Goal: Check status: Check status

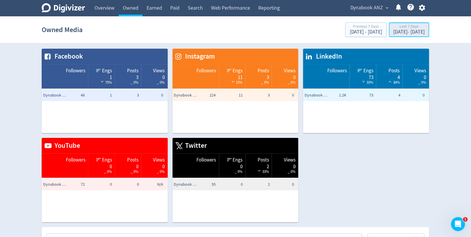
click at [394, 33] on div "Aug 15, 2025 - Aug 21, 2025" at bounding box center [409, 31] width 31 height 5
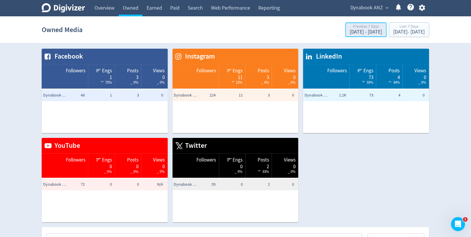
click at [350, 33] on div "Aug 8, 2025 - Aug 14, 2025" at bounding box center [366, 31] width 33 height 5
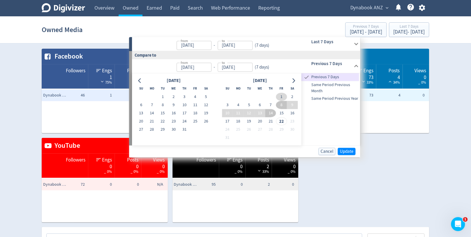
click at [281, 95] on button "1" at bounding box center [281, 97] width 11 height 8
type input "Aug 01, 2025"
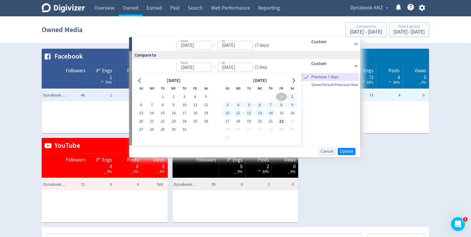
click at [272, 112] on button "14" at bounding box center [270, 113] width 11 height 8
type input "Aug 14, 2025"
click at [344, 151] on span "Update" at bounding box center [347, 151] width 14 height 4
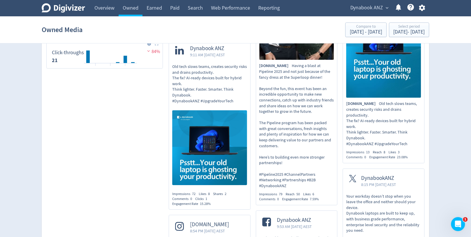
scroll to position [528, 0]
